Goal: Check status

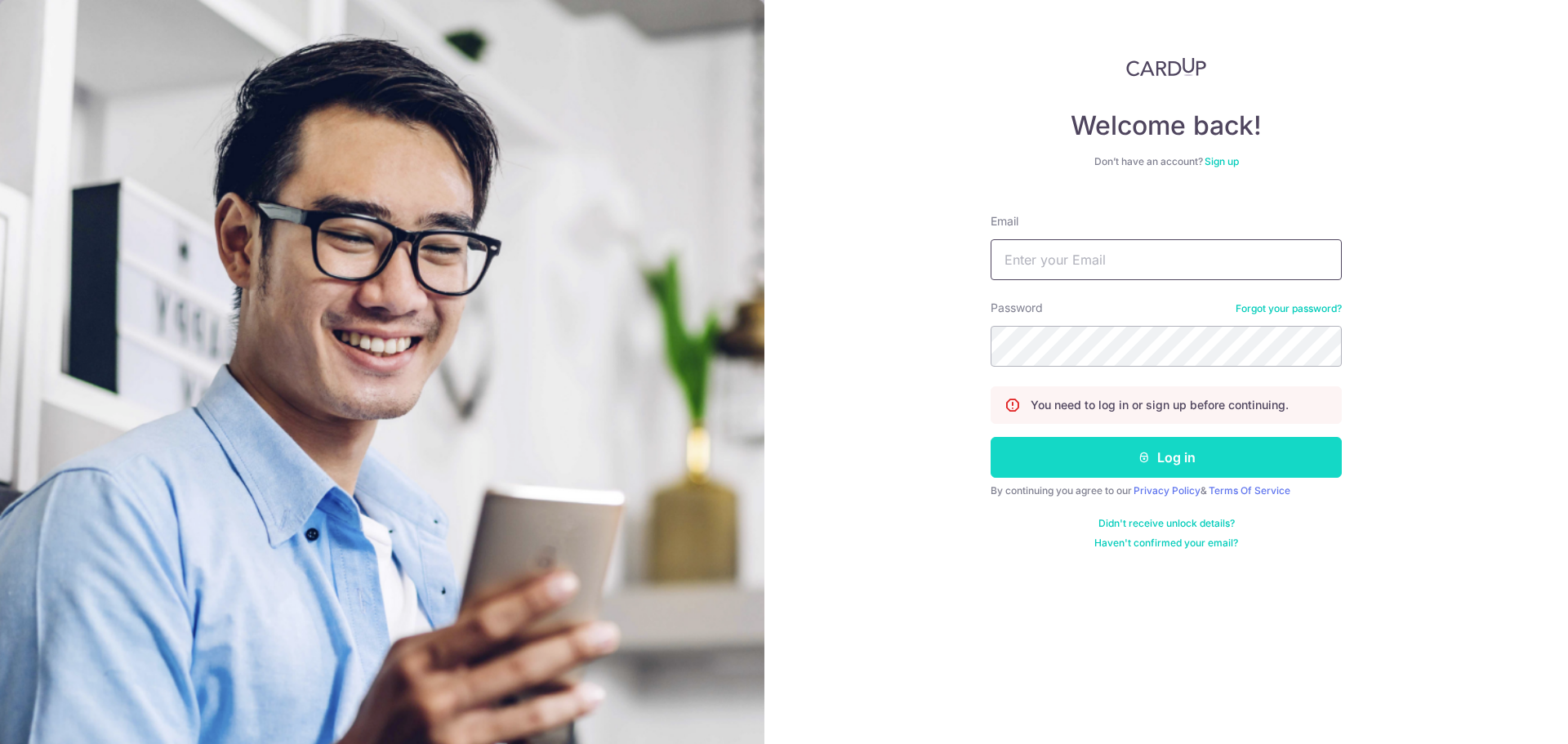
type input "[PERSON_NAME][EMAIL_ADDRESS][PERSON_NAME][DOMAIN_NAME]"
click at [1050, 453] on button "Log in" at bounding box center [1167, 457] width 351 height 41
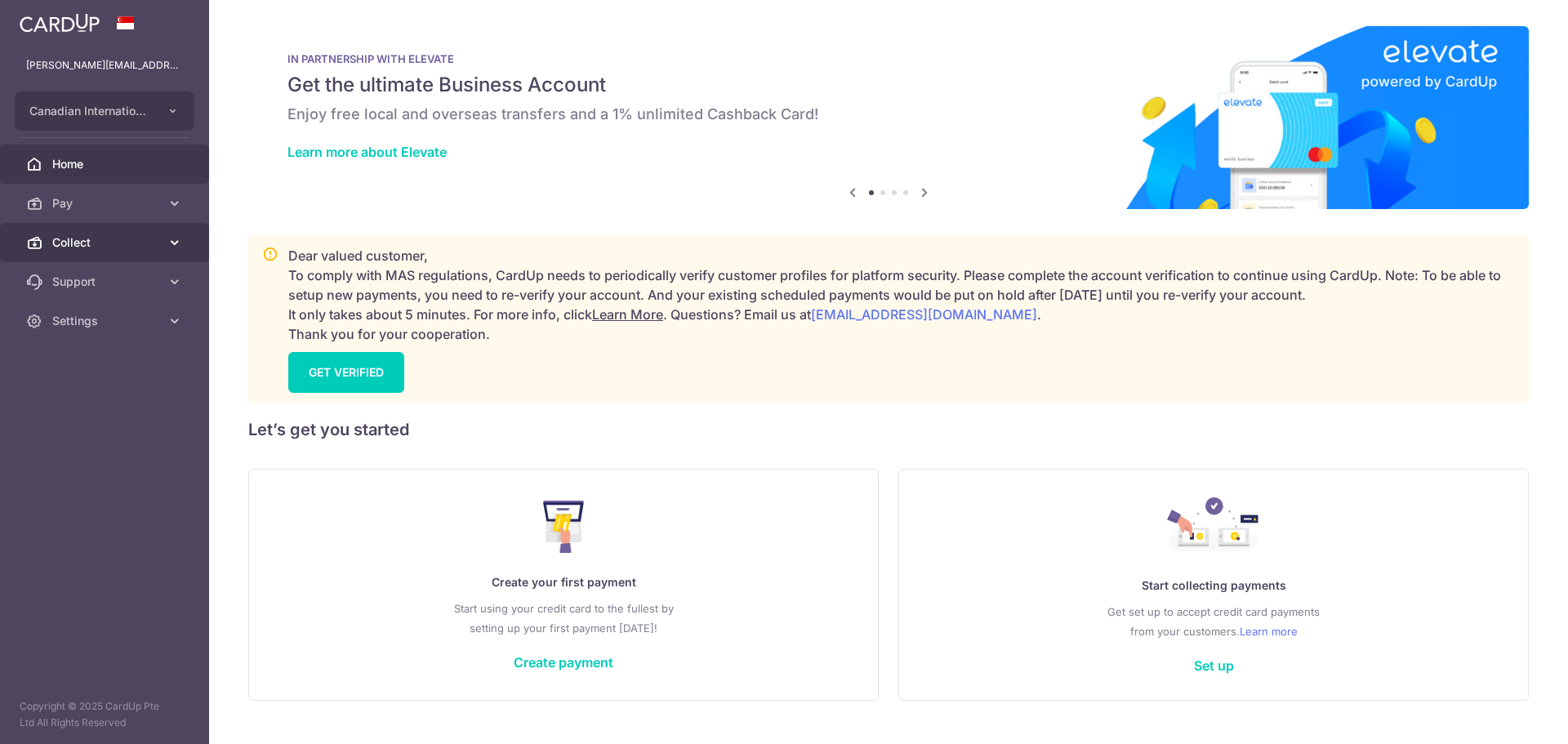
click at [105, 247] on span "Collect" at bounding box center [106, 242] width 108 height 17
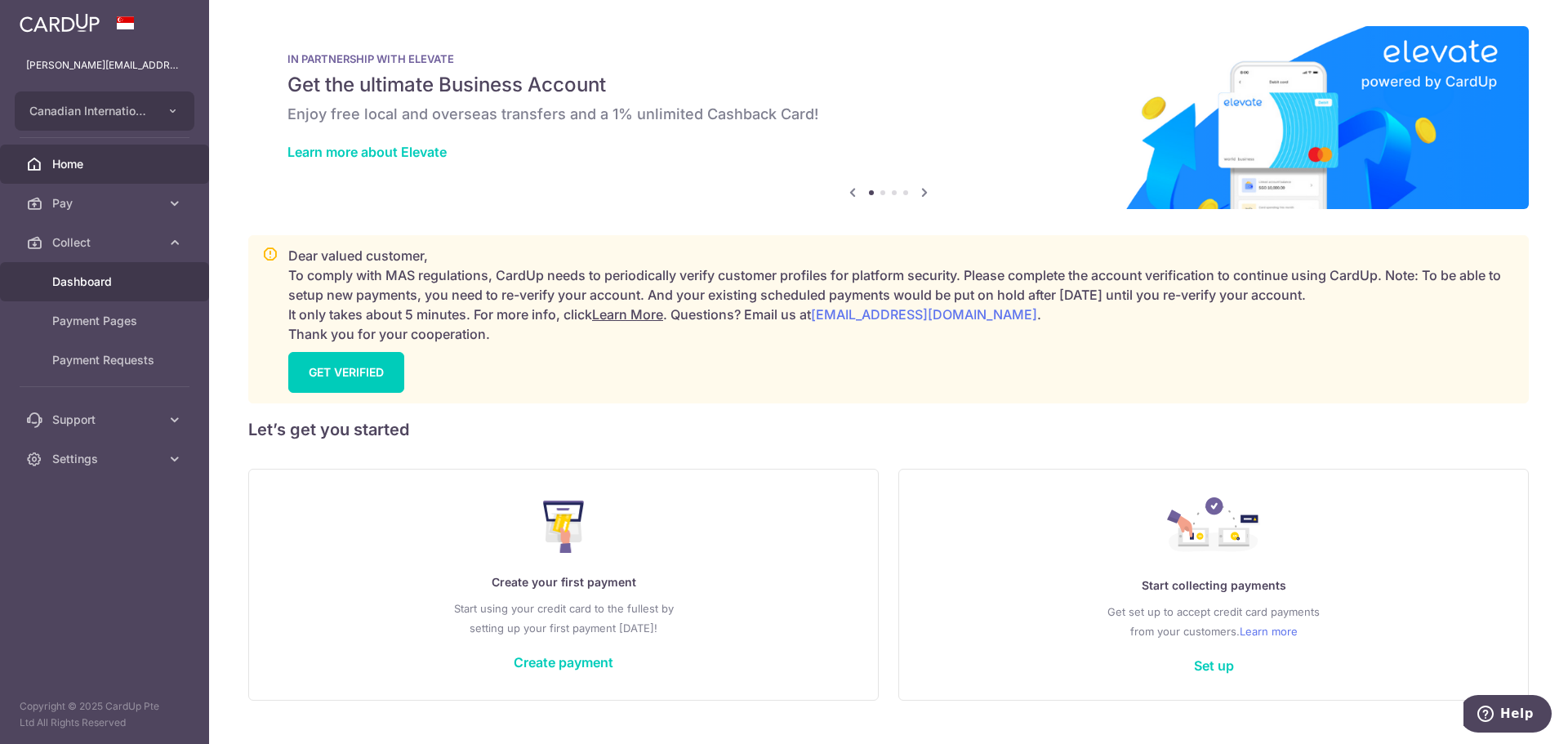
click at [110, 286] on span "Dashboard" at bounding box center [106, 282] width 108 height 17
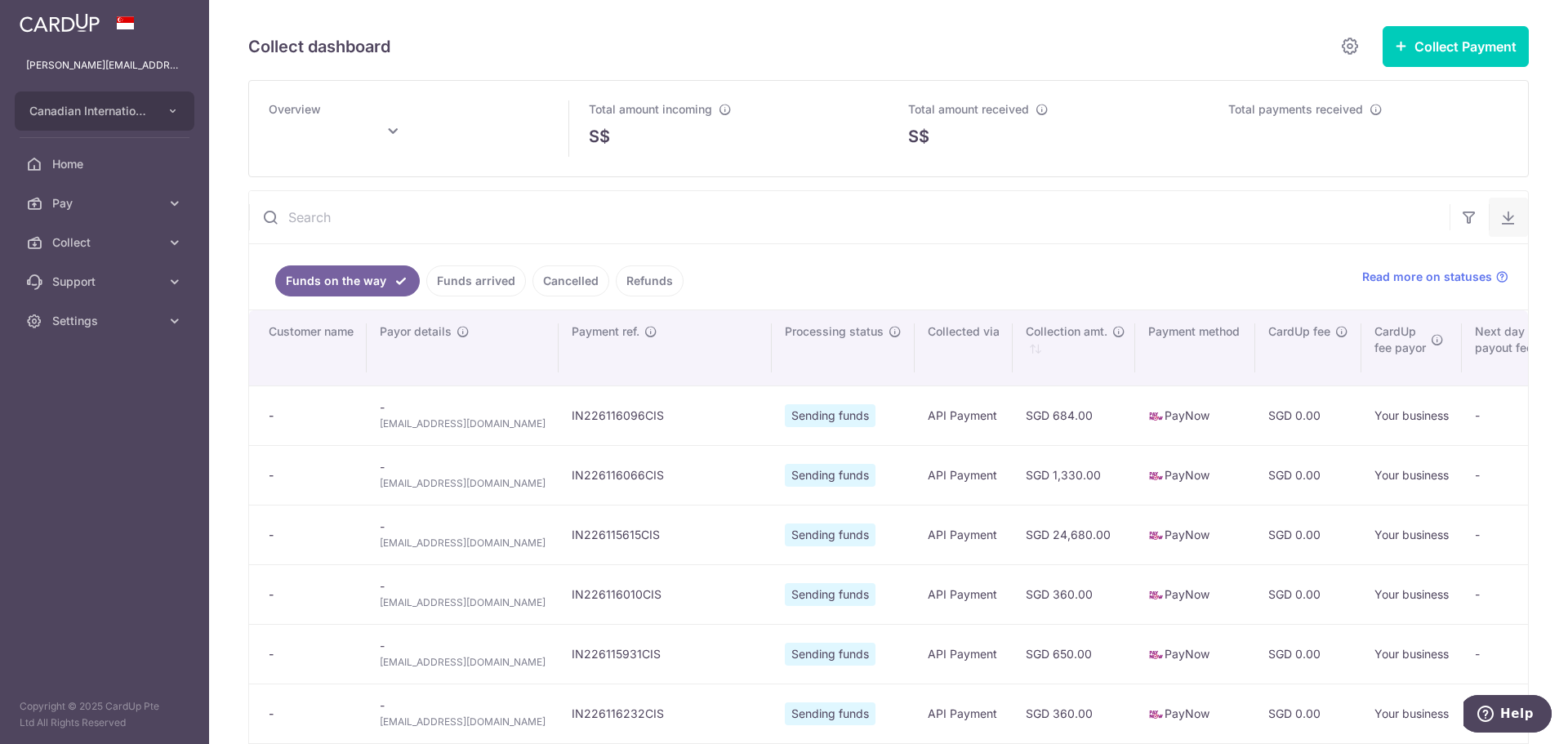
click at [1502, 215] on icon "button" at bounding box center [1509, 217] width 17 height 17
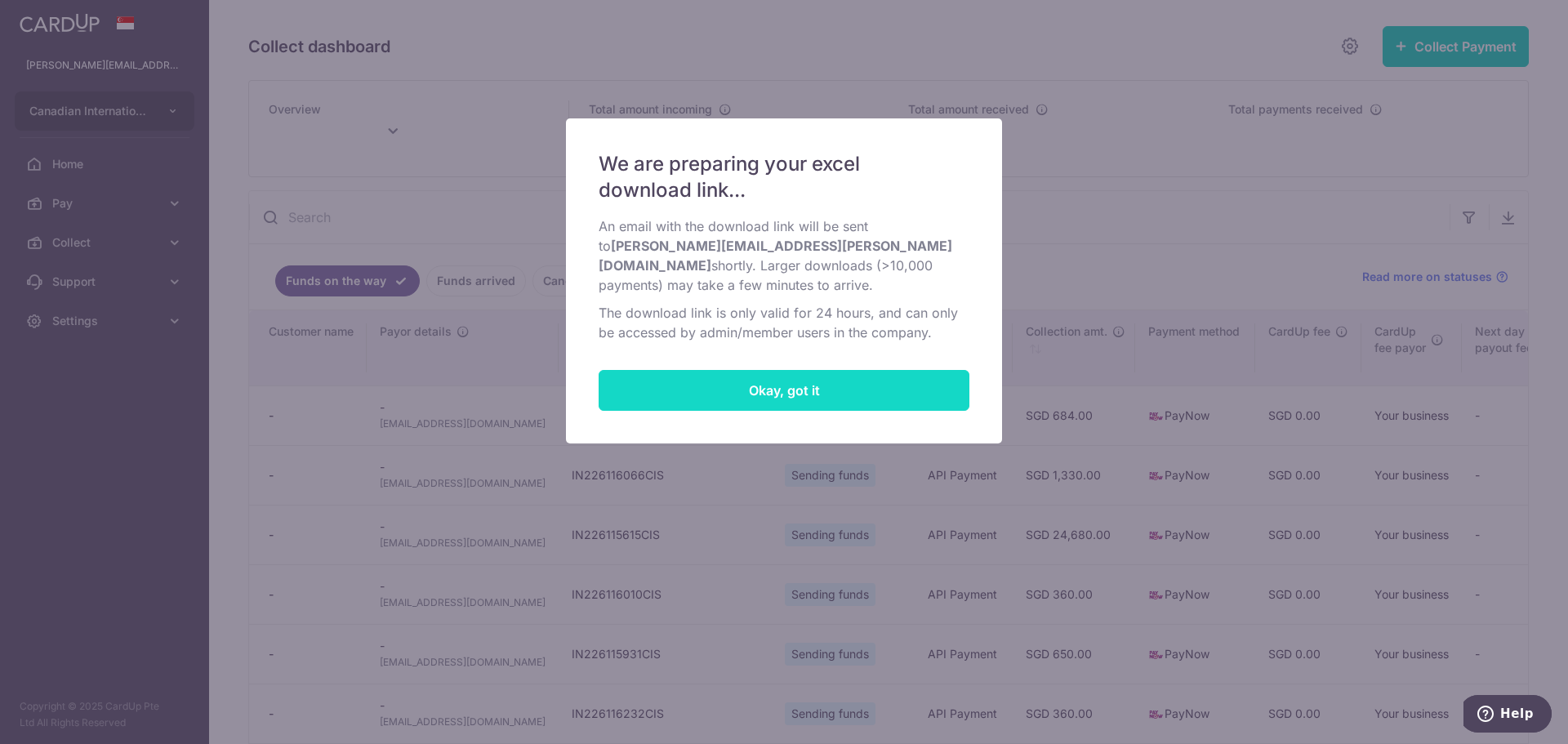
click at [810, 375] on button "Okay, got it" at bounding box center [784, 390] width 371 height 41
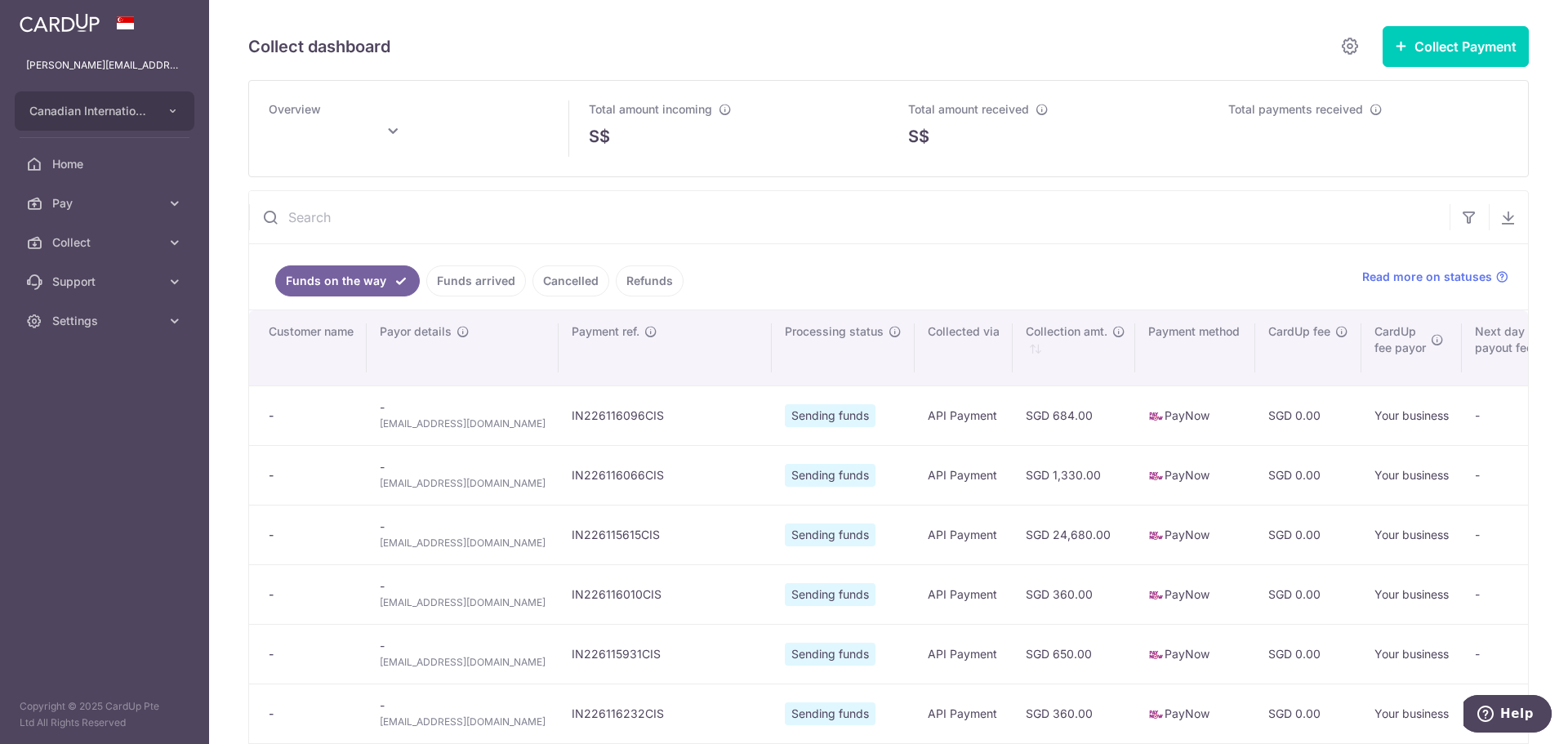
type input "[DATE]"
